Goal: Task Accomplishment & Management: Complete application form

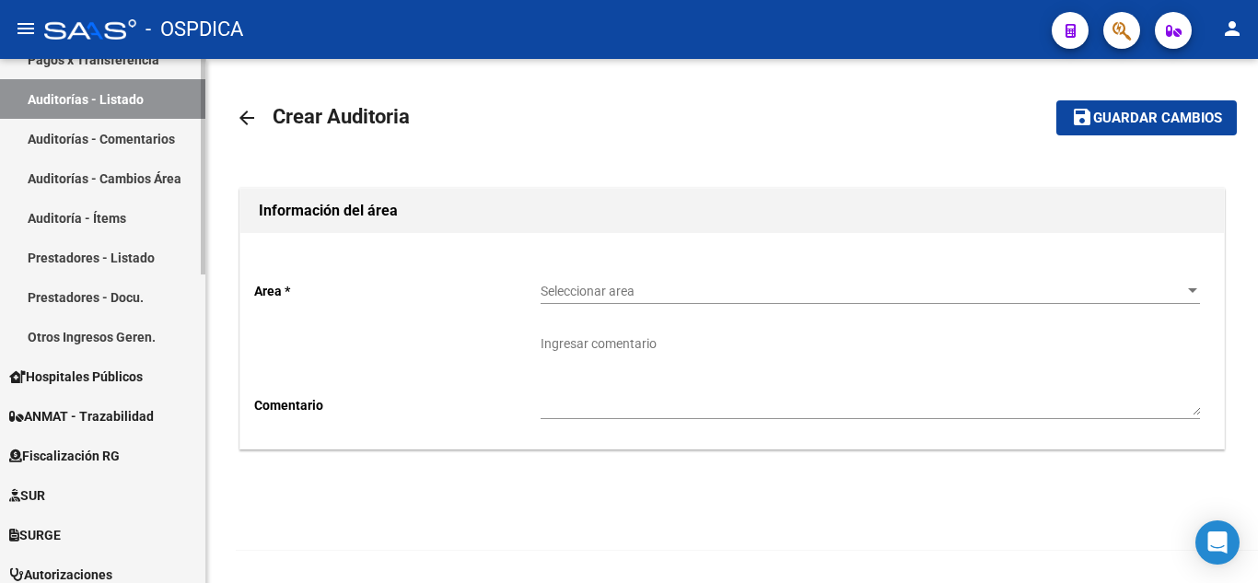
scroll to position [553, 0]
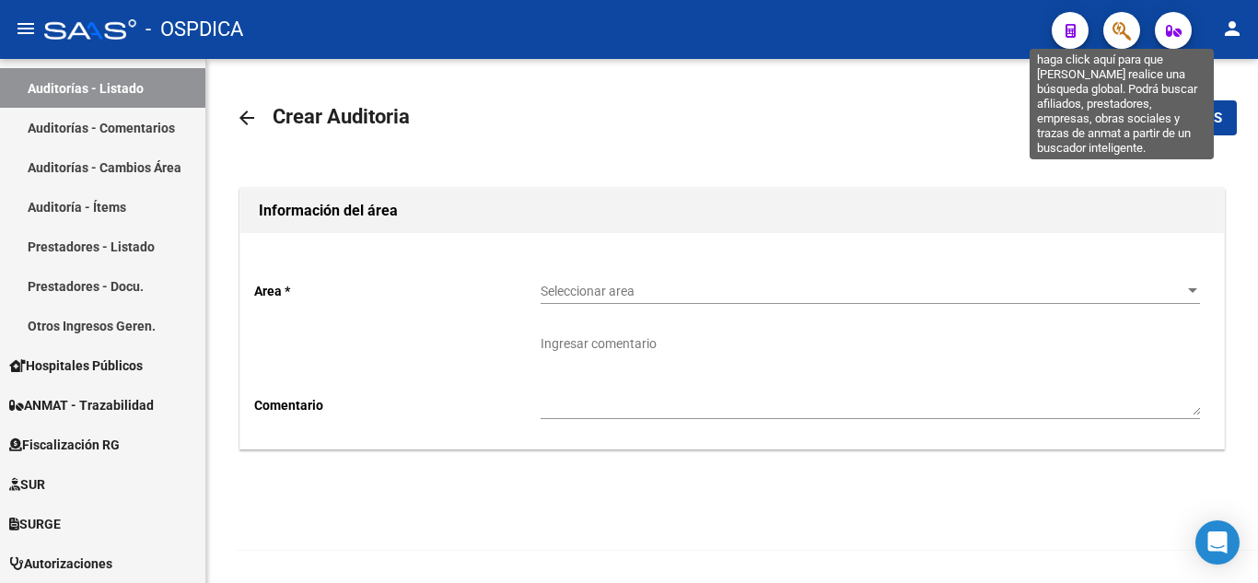
click at [1125, 31] on icon "button" at bounding box center [1121, 30] width 18 height 21
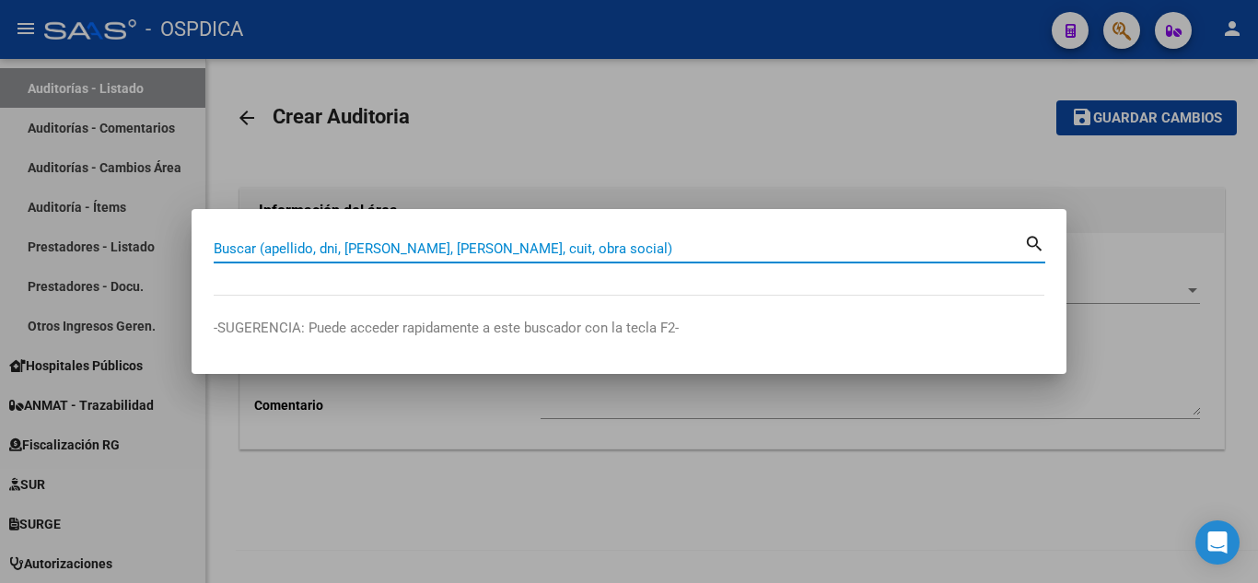
click at [594, 242] on input "Buscar (apellido, dni, [PERSON_NAME], [PERSON_NAME], cuit, obra social)" at bounding box center [619, 248] width 810 height 17
paste input "27674350"
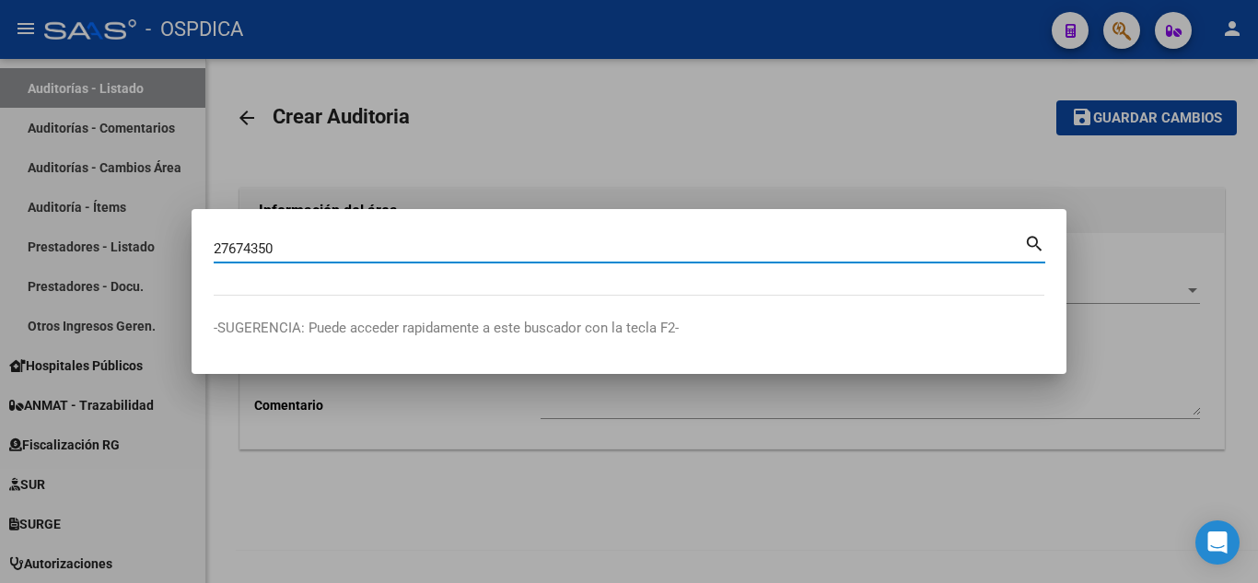
type input "27674350"
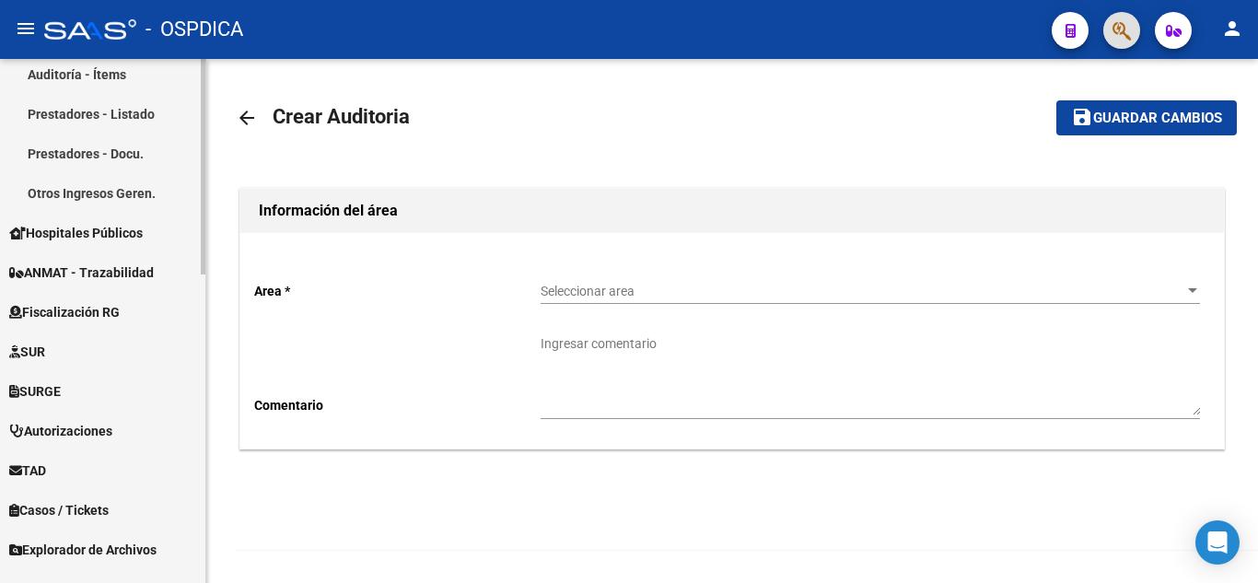
scroll to position [658, 0]
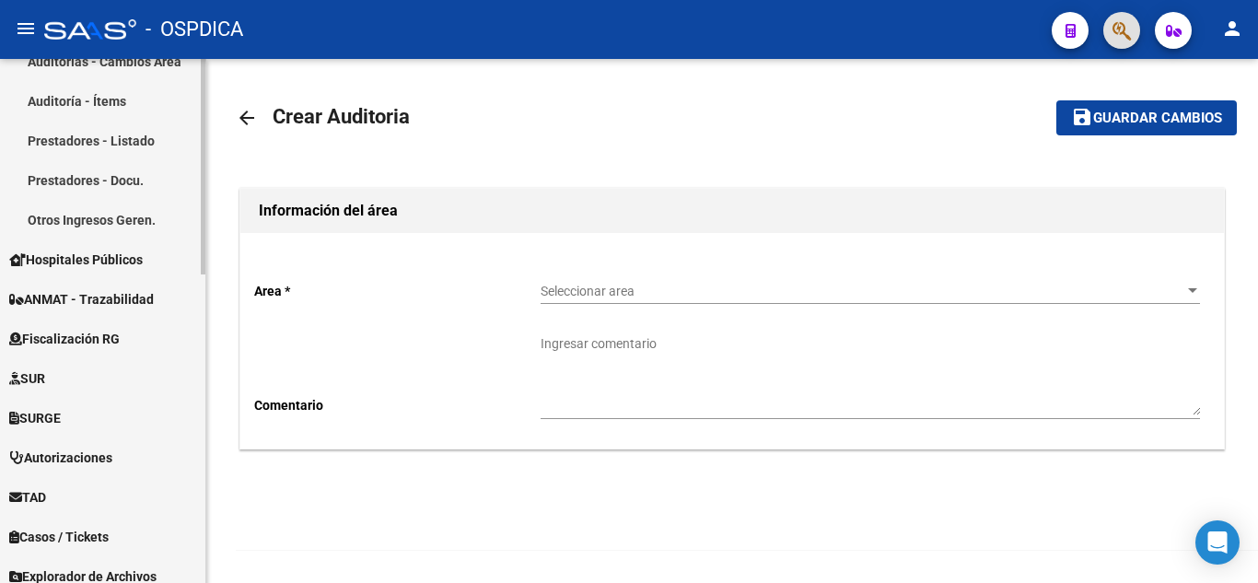
click at [103, 258] on span "Hospitales Públicos" at bounding box center [76, 260] width 134 height 20
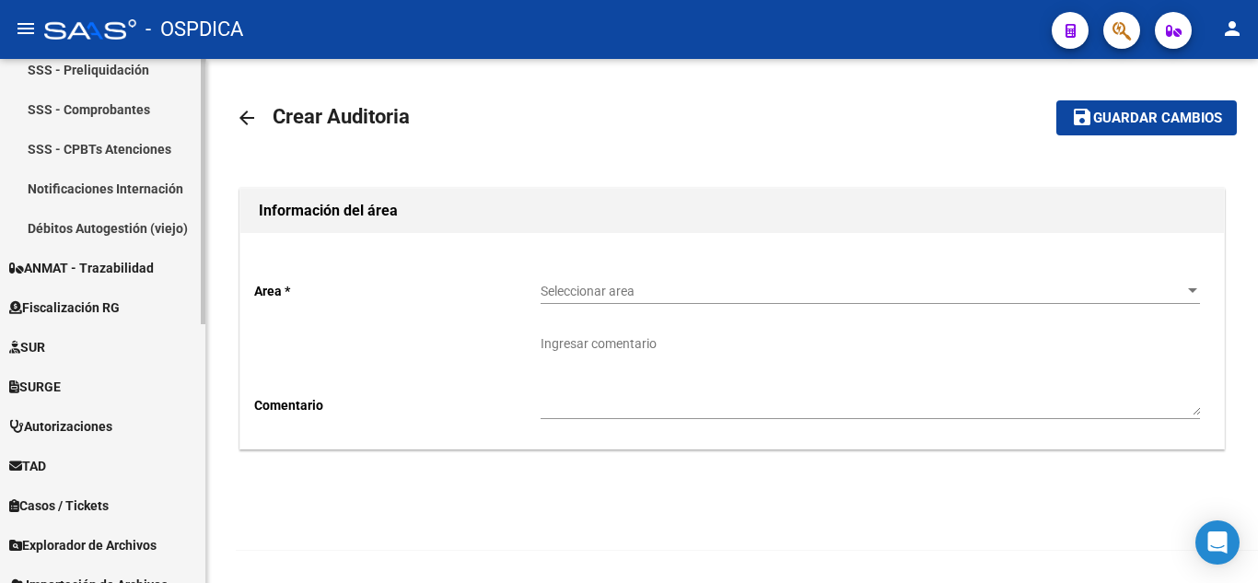
scroll to position [421, 0]
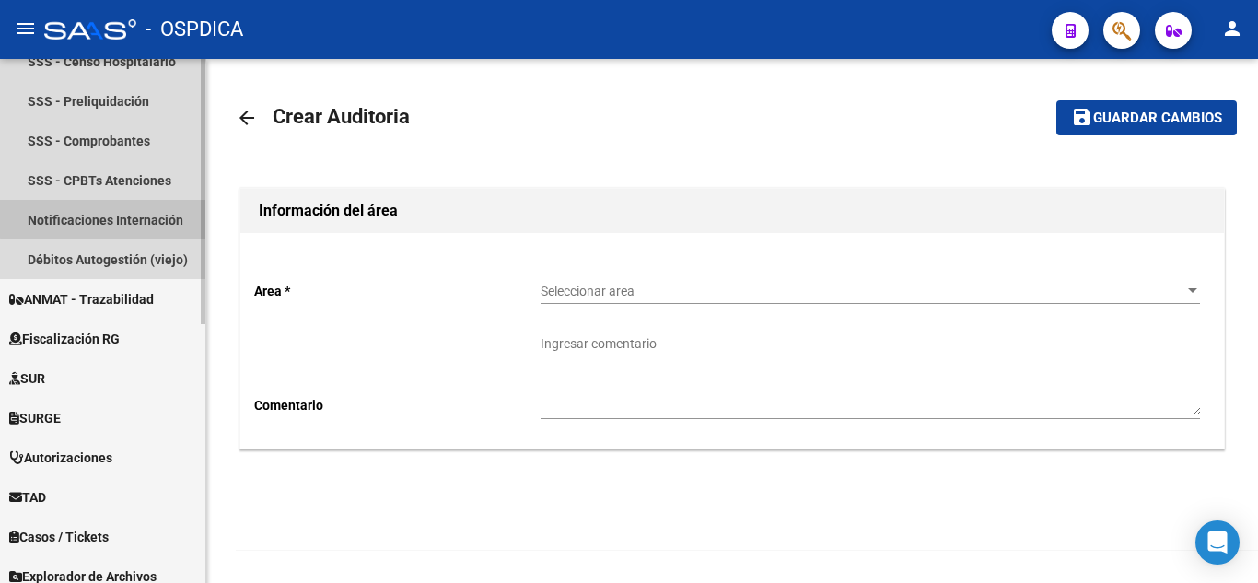
click at [105, 217] on link "Notificaciones Internación" at bounding box center [102, 220] width 205 height 40
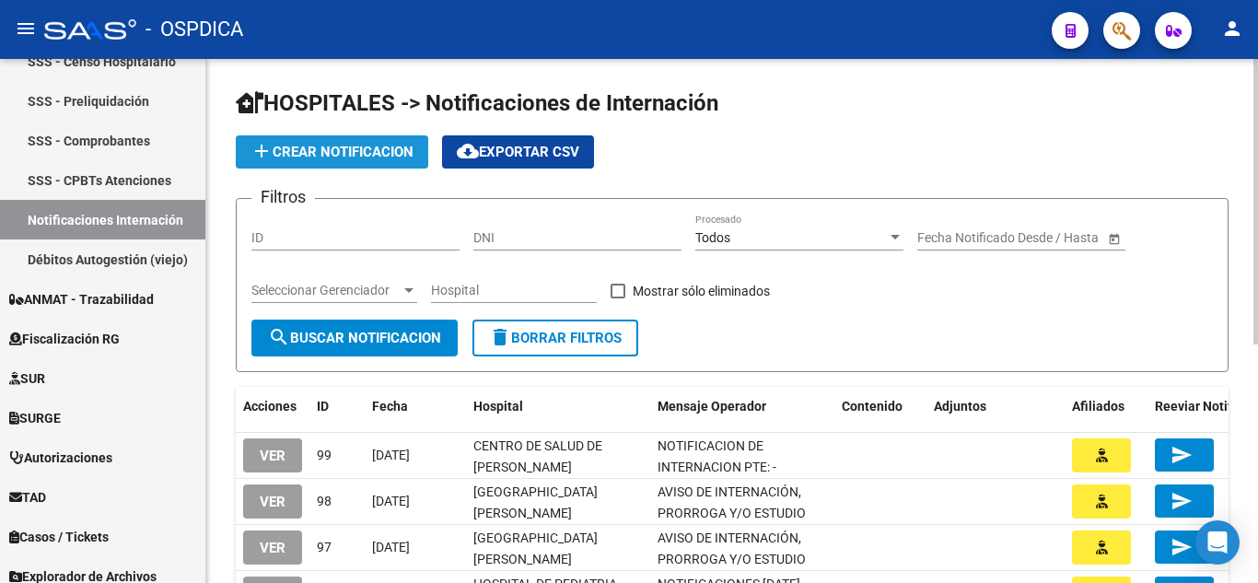
click at [372, 154] on span "add Crear Notificacion" at bounding box center [331, 152] width 163 height 17
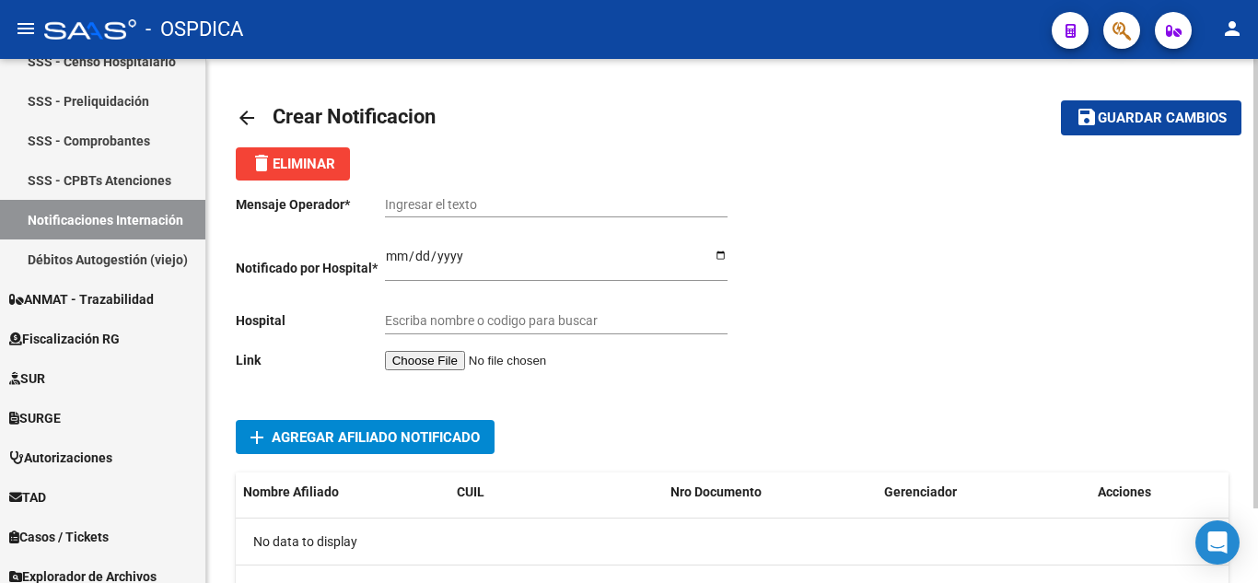
click at [523, 203] on input "Ingresar el texto" at bounding box center [556, 205] width 343 height 16
paste input "Derivación"
type input "Derivación [PERSON_NAME]"
click at [393, 255] on input "Ingresar el fecha" at bounding box center [556, 263] width 343 height 28
type input "[DATE]"
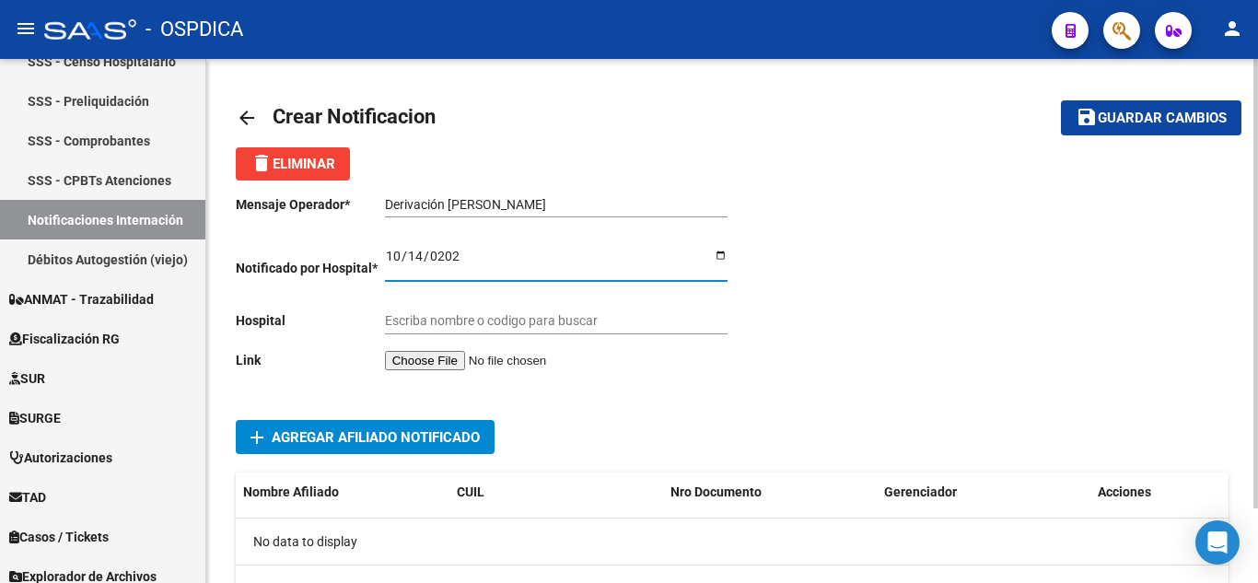
click at [495, 324] on input "Escriba nombre o codigo para buscar" at bounding box center [556, 321] width 343 height 16
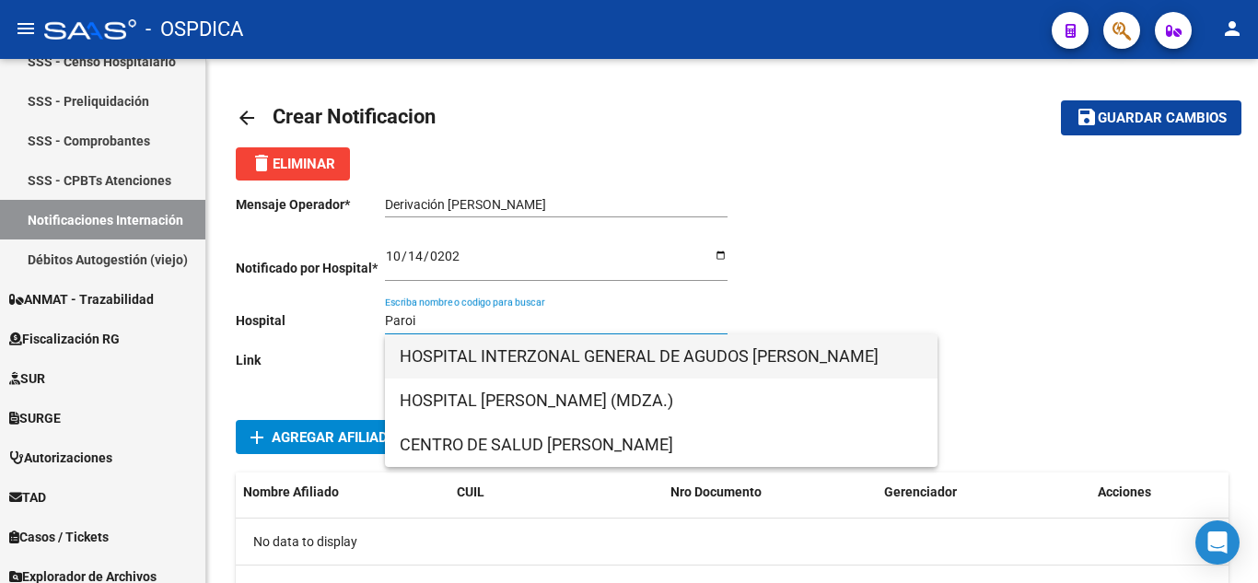
click at [774, 355] on span "HOSPITAL INTERZONAL GENERAL DE AGUDOS [PERSON_NAME]" at bounding box center [661, 356] width 523 height 44
type input "HOSPITAL INTERZONAL GENERAL DE AGUDOS [PERSON_NAME]"
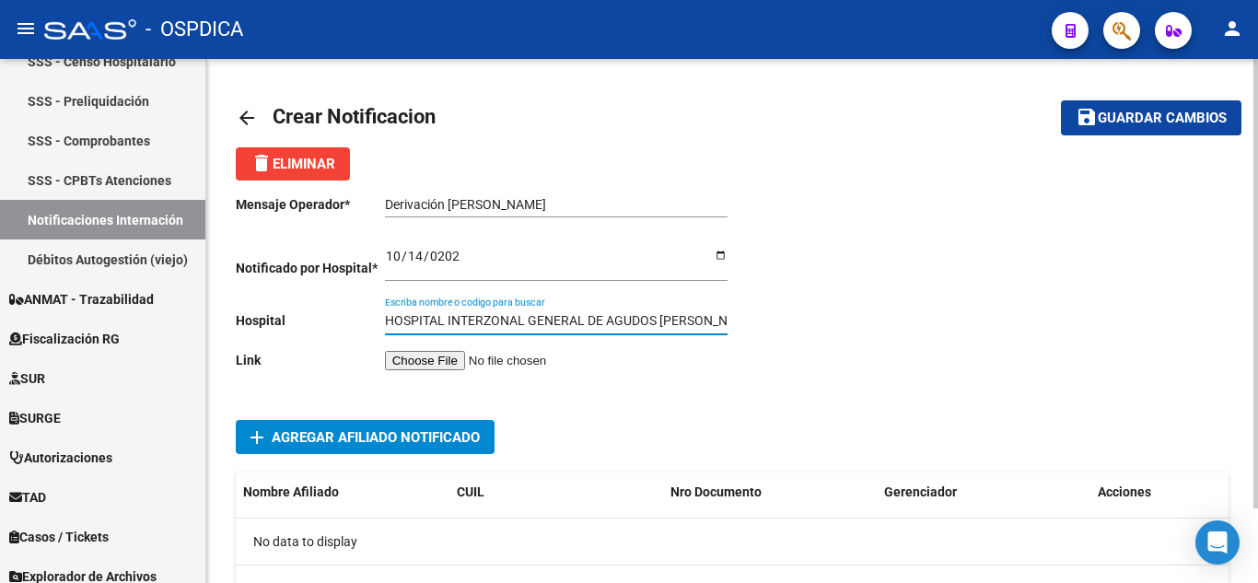
scroll to position [87, 0]
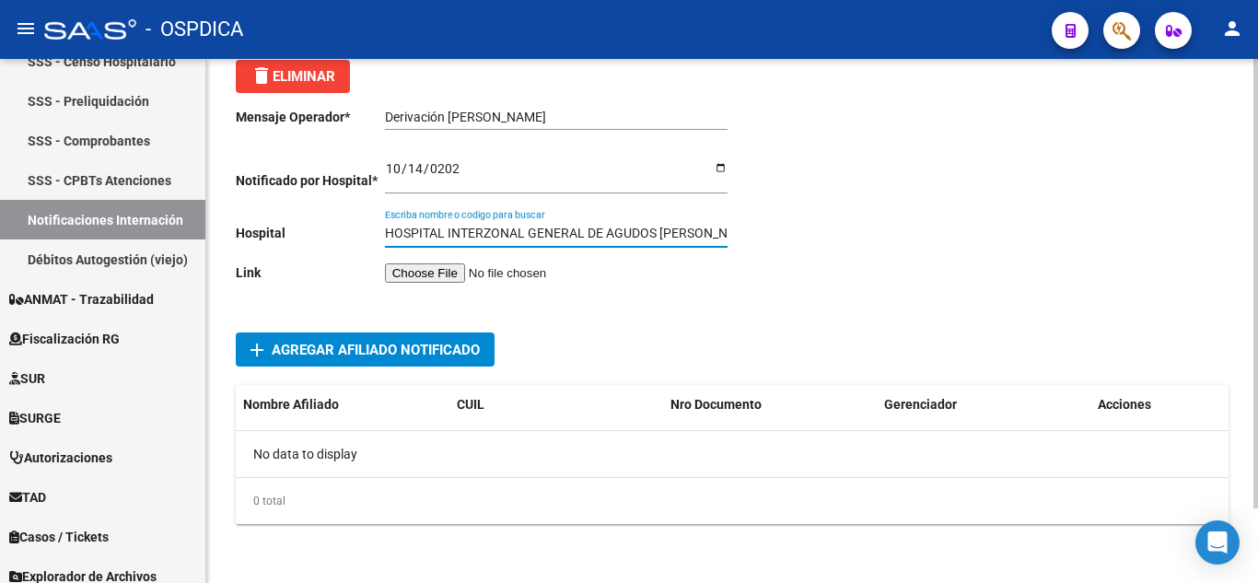
click at [484, 273] on input "file" at bounding box center [501, 272] width 233 height 19
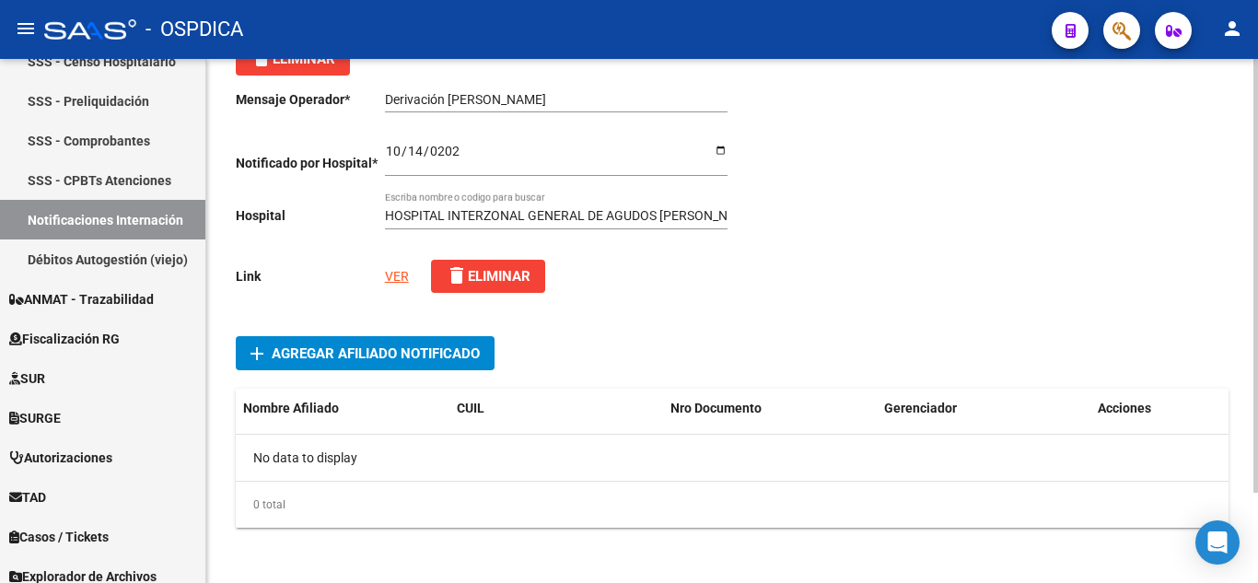
scroll to position [110, 0]
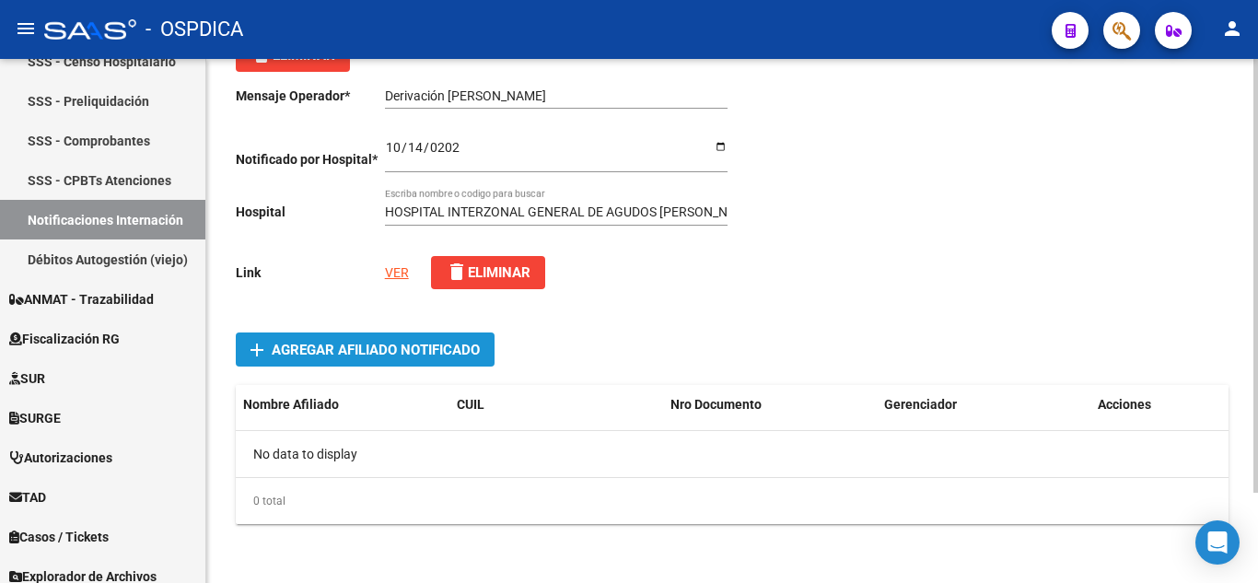
click at [446, 357] on span "Agregar Afiliado Notificado" at bounding box center [376, 350] width 208 height 17
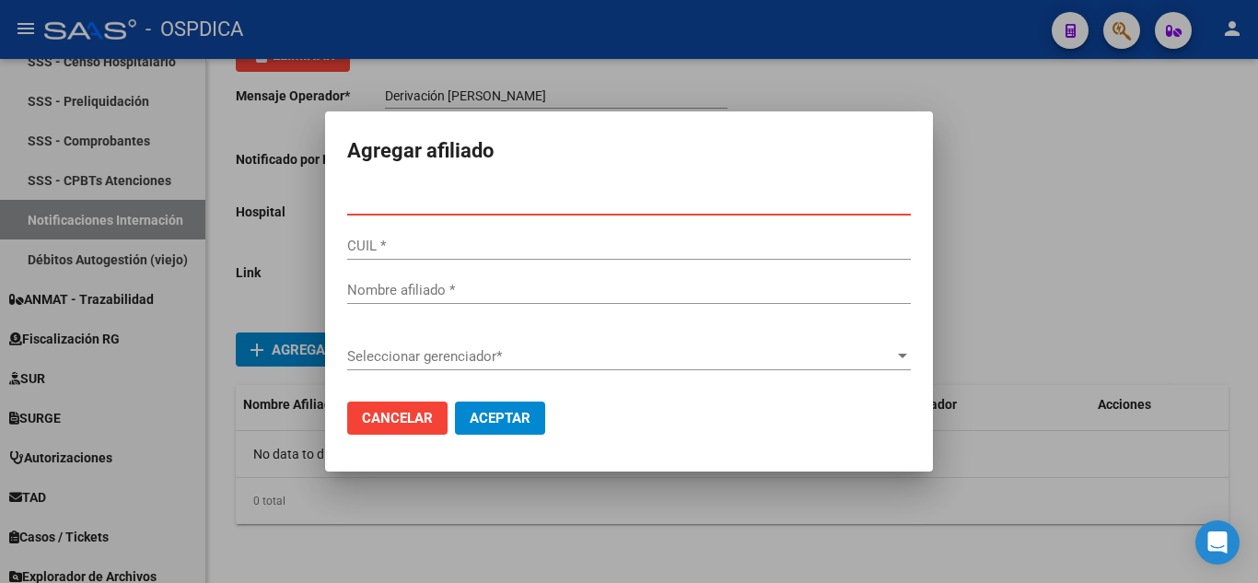
click at [599, 200] on input "Nro Documento *" at bounding box center [629, 200] width 564 height 17
paste input "27674350"
type input "27674350"
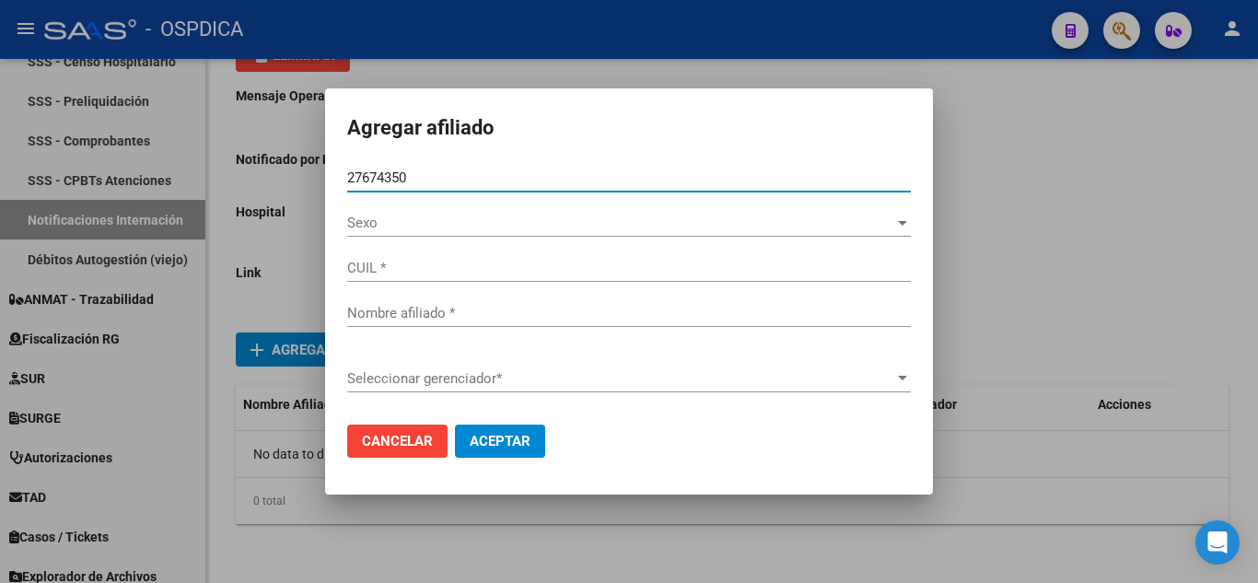
type input "20276743504"
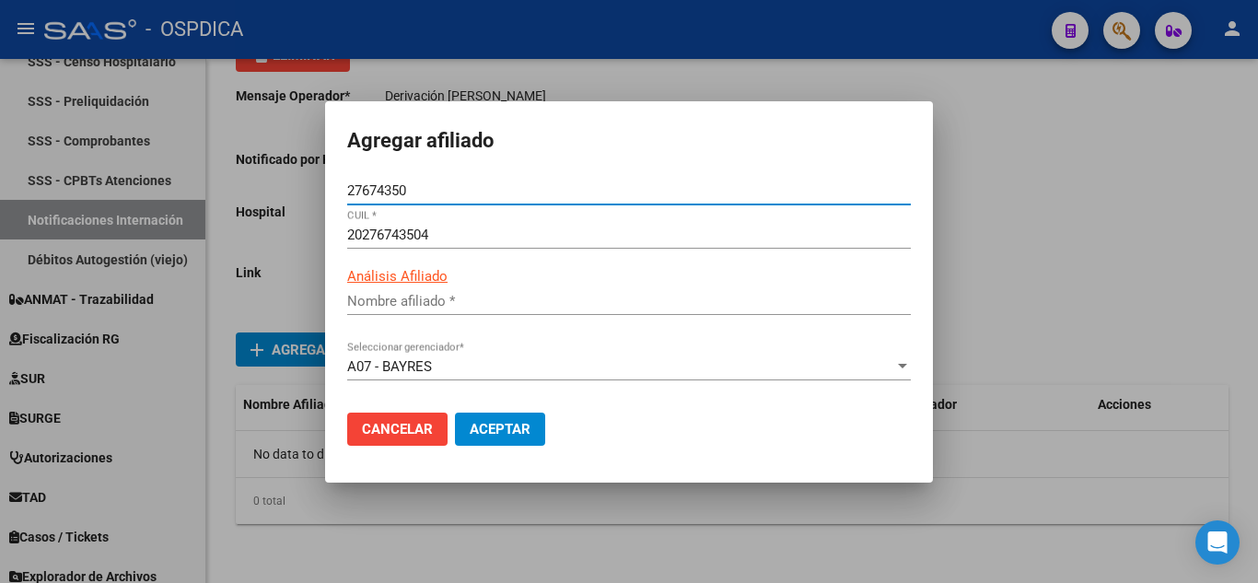
type input "[PERSON_NAME]"
type input "27674350"
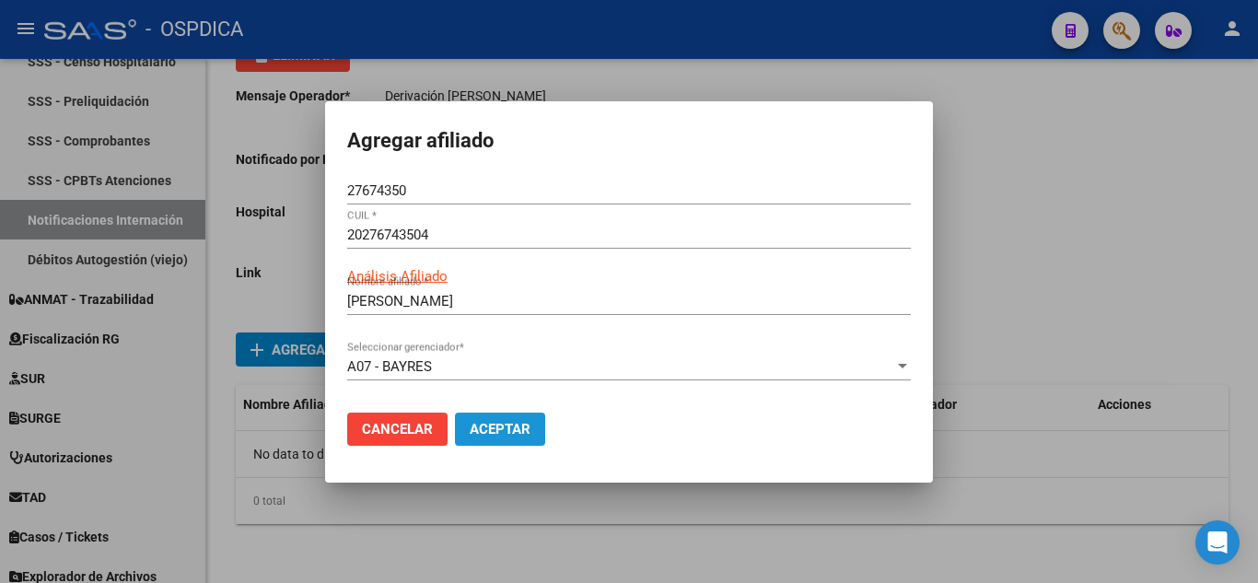
click at [507, 427] on span "Aceptar" at bounding box center [500, 429] width 61 height 17
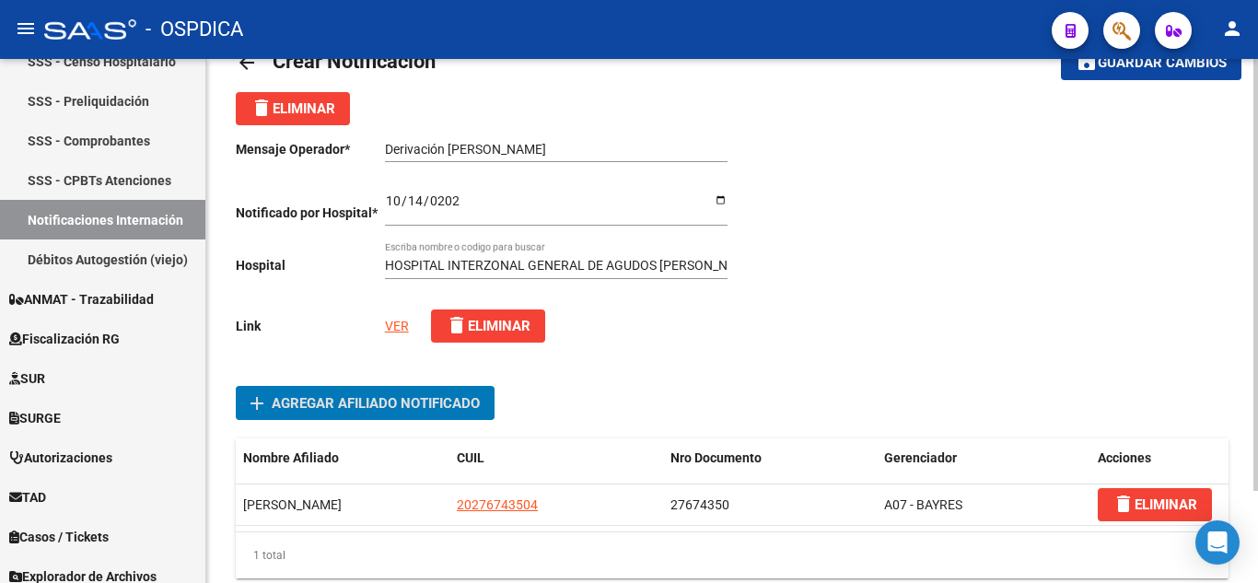
scroll to position [0, 0]
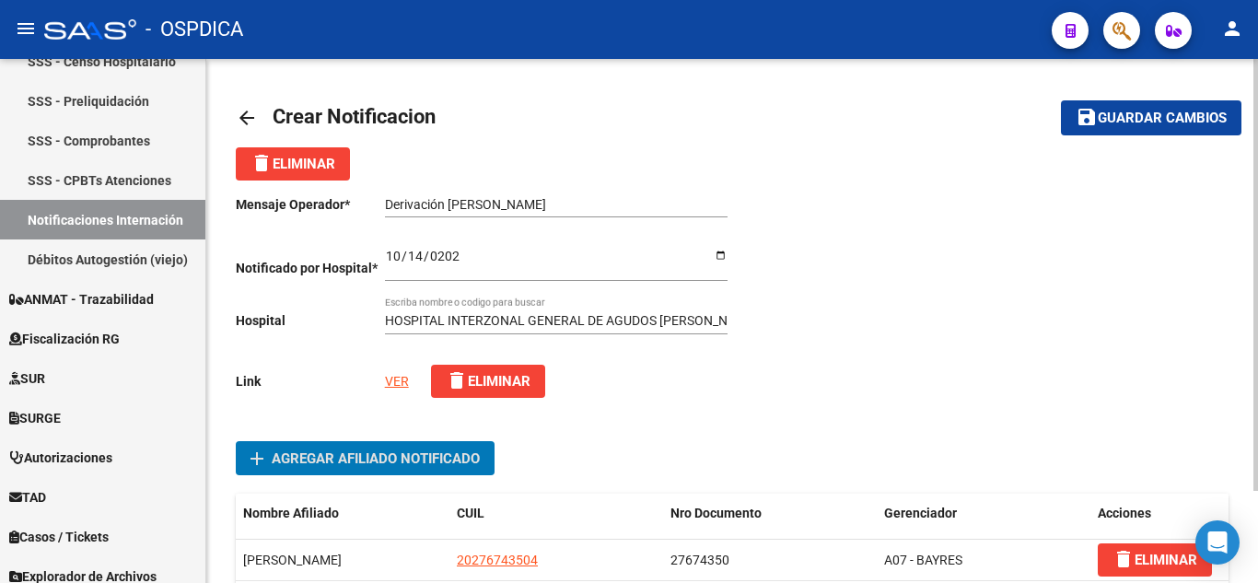
click at [1158, 111] on span "Guardar cambios" at bounding box center [1162, 119] width 129 height 17
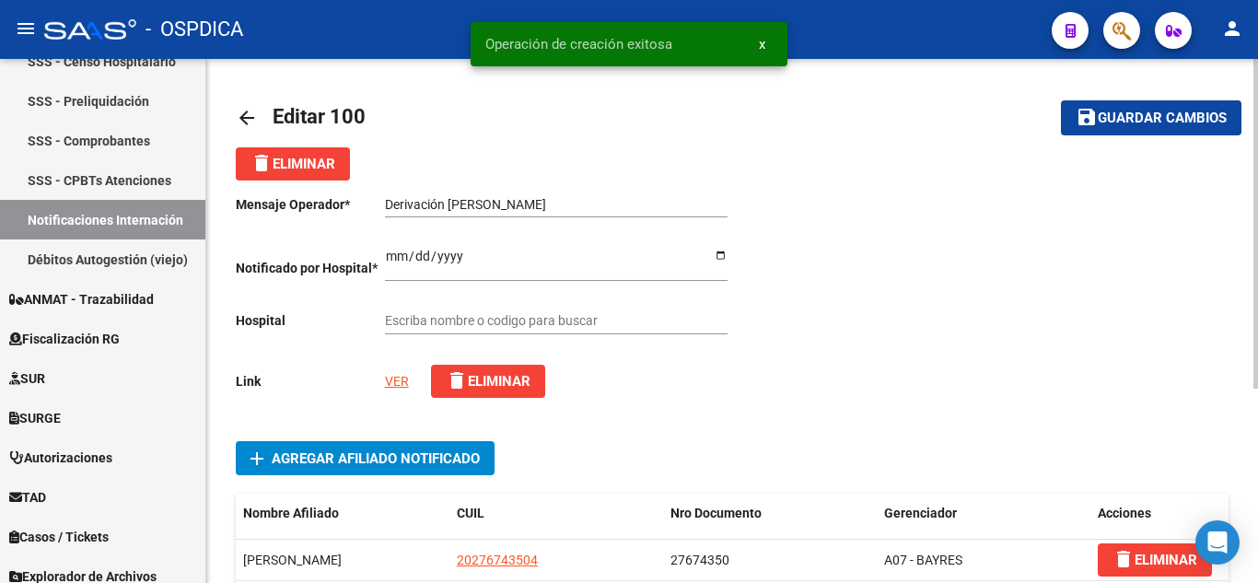
type input "HOSPITAL INTERZONAL GENERAL DE AGUDOS [PERSON_NAME]"
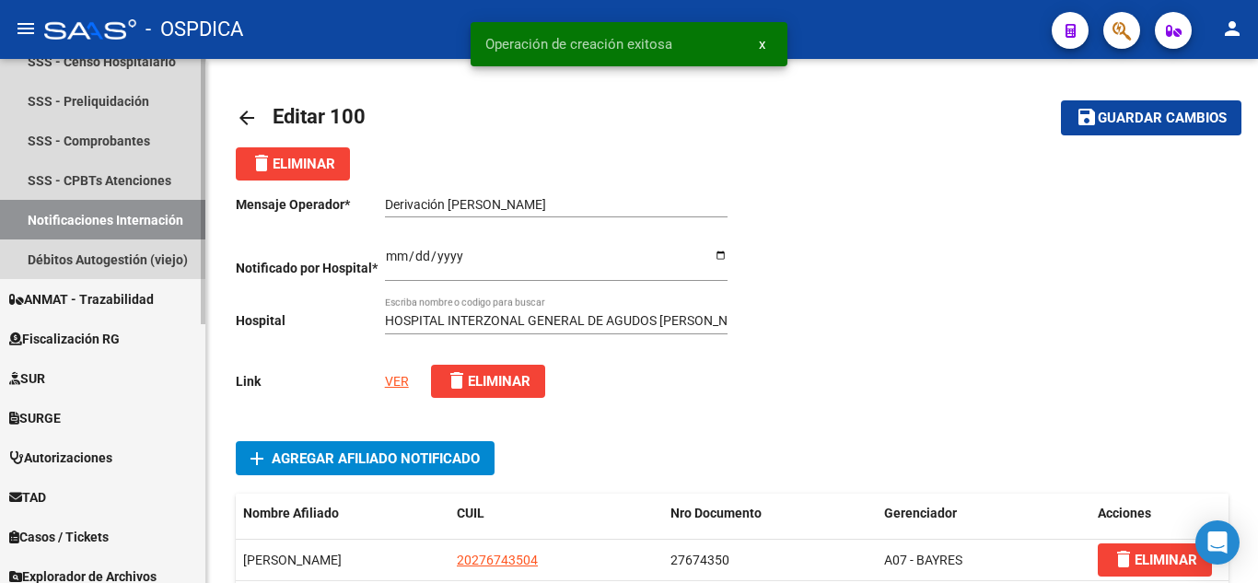
click at [106, 210] on link "Notificaciones Internación" at bounding box center [102, 220] width 205 height 40
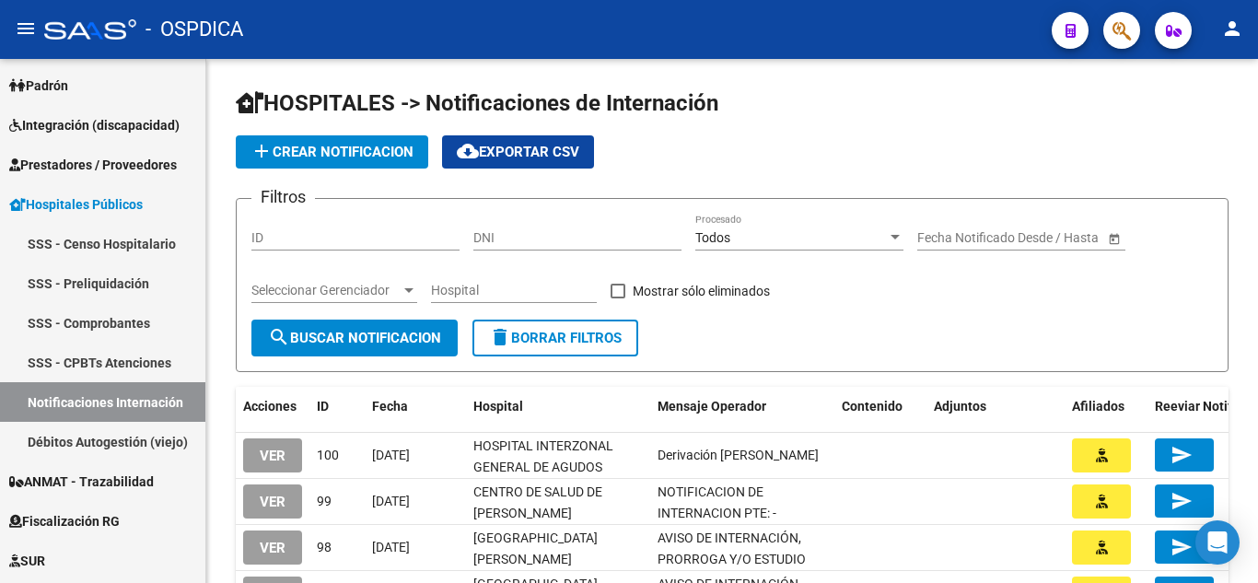
scroll to position [52, 0]
